Goal: Transaction & Acquisition: Purchase product/service

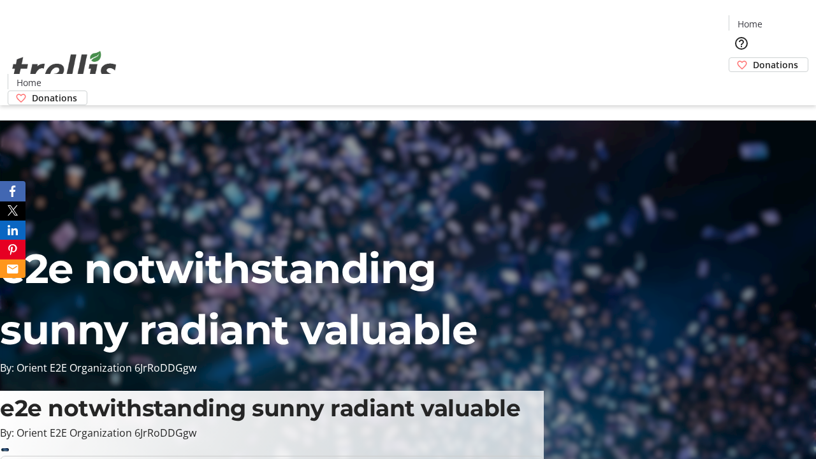
click at [753, 58] on span "Donations" at bounding box center [775, 64] width 45 height 13
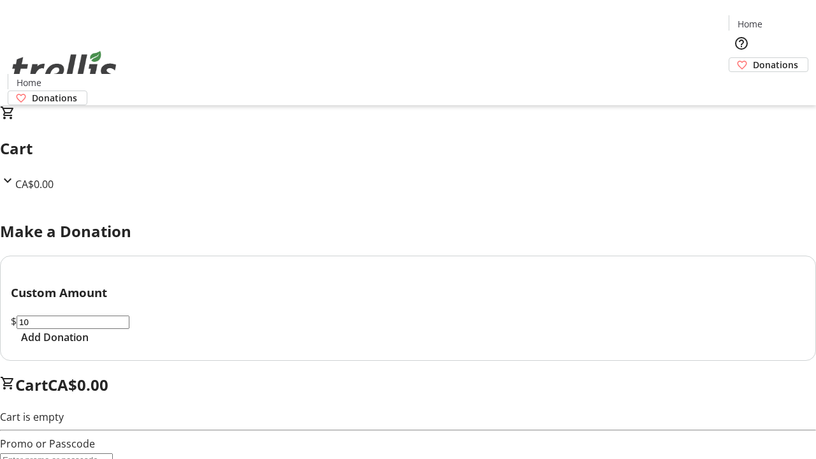
click at [89, 345] on span "Add Donation" at bounding box center [55, 337] width 68 height 15
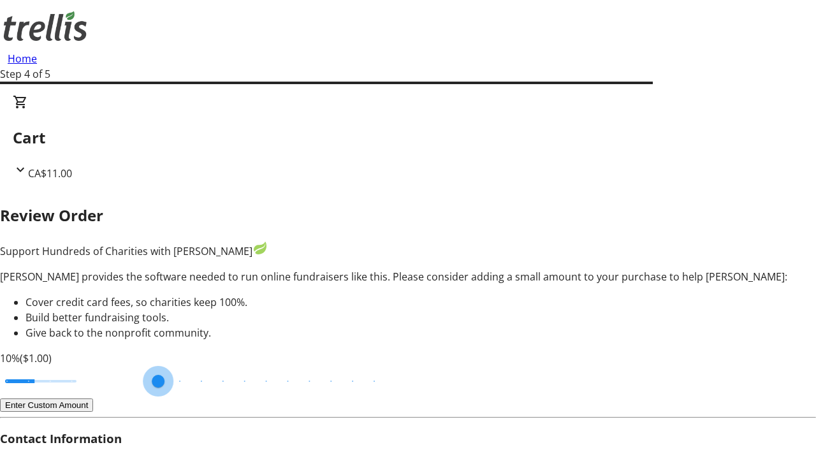
type input "3"
click at [86, 367] on input "Cover fees percentage" at bounding box center [41, 381] width 98 height 28
